Goal: Task Accomplishment & Management: Manage account settings

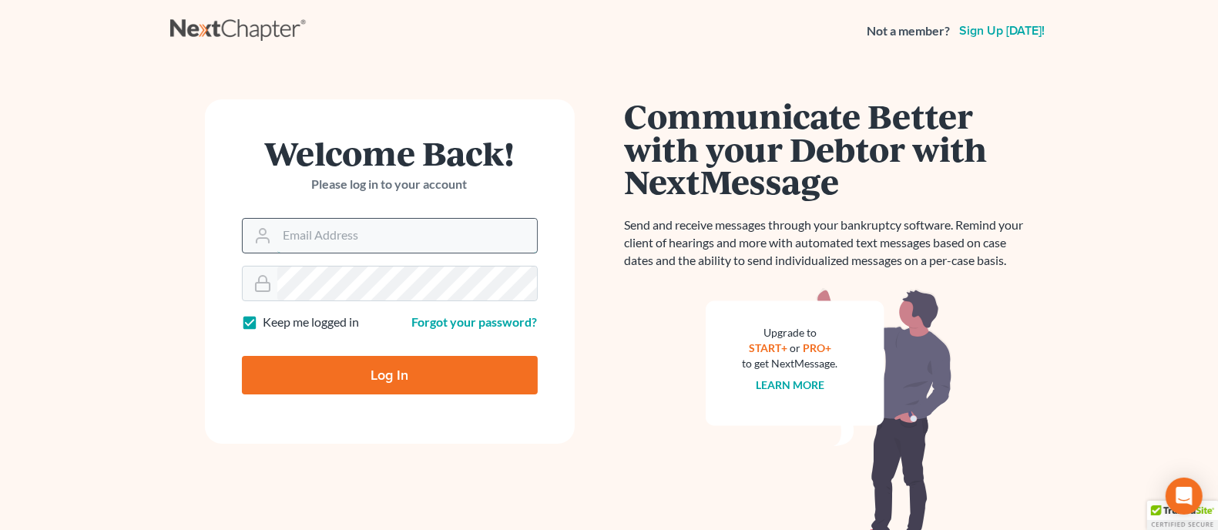
click at [391, 226] on input "Email Address" at bounding box center [407, 236] width 260 height 34
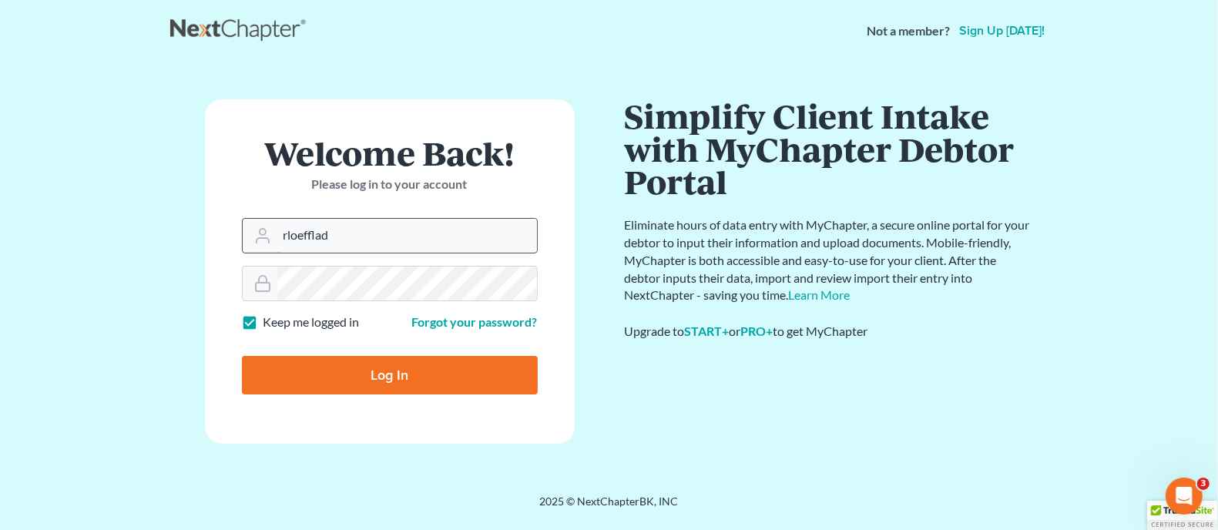
type input "rloefflad@king-barnes.com"
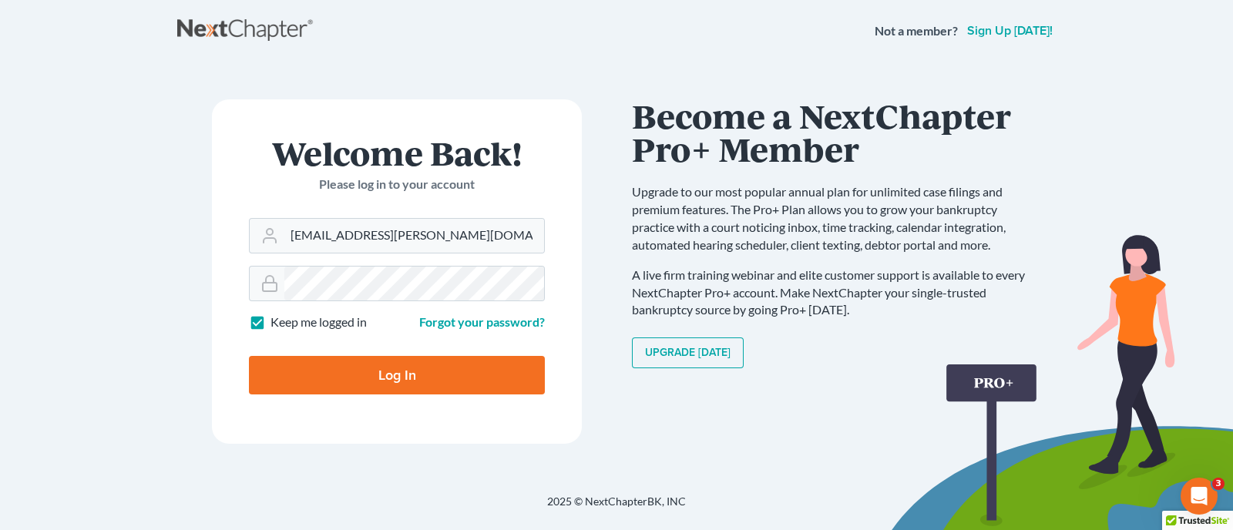
click at [378, 375] on input "Log In" at bounding box center [397, 375] width 296 height 39
type input "Thinking..."
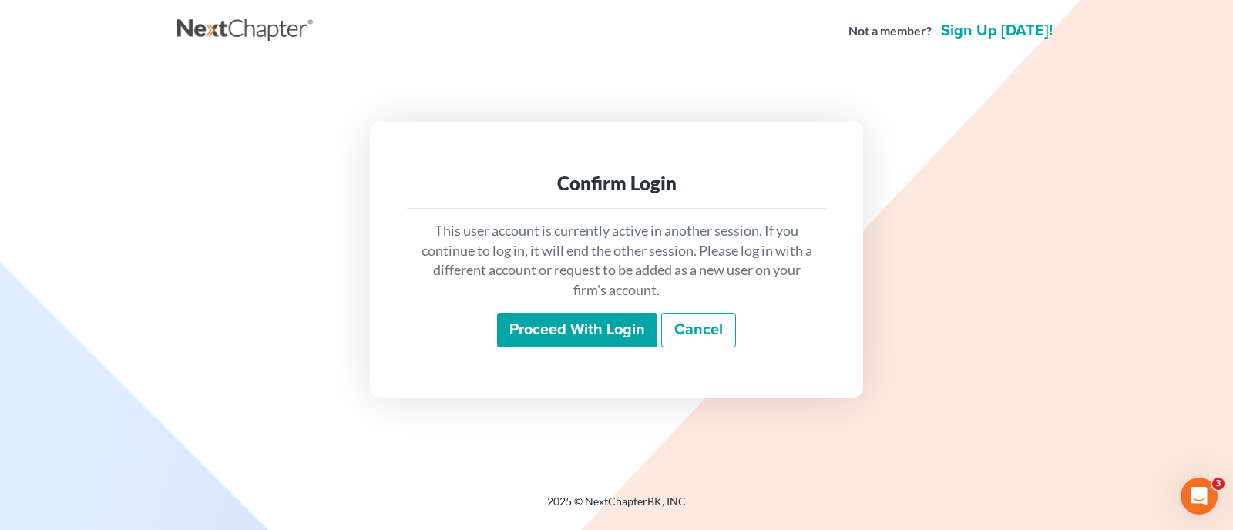
click at [596, 337] on input "Proceed with login" at bounding box center [577, 330] width 160 height 35
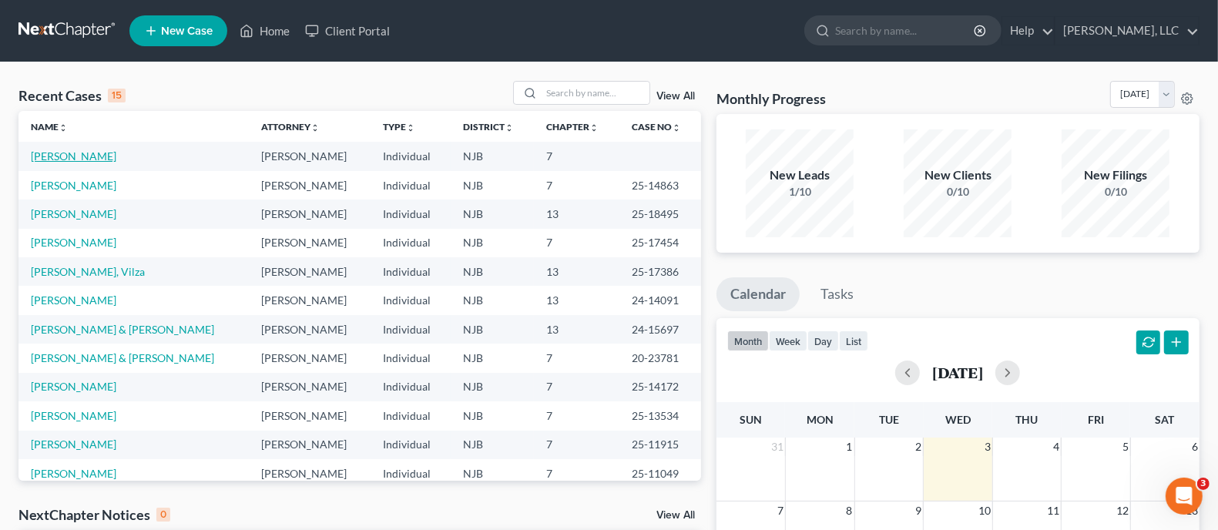
click at [94, 157] on link "Parvin, Rukshana" at bounding box center [74, 155] width 86 height 13
